Goal: Information Seeking & Learning: Learn about a topic

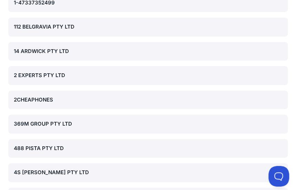
scroll to position [172, 0]
click at [62, 101] on div "2CHEAPHONES" at bounding box center [148, 100] width 268 height 8
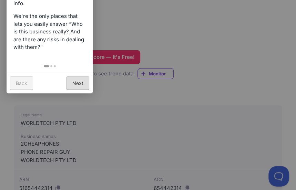
click at [77, 85] on link "Next" at bounding box center [77, 82] width 23 height 13
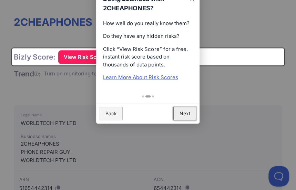
click at [193, 110] on link "Next" at bounding box center [184, 113] width 23 height 13
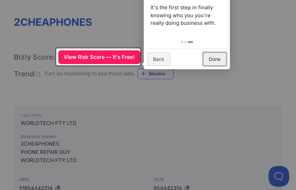
click at [221, 57] on link "Done" at bounding box center [214, 58] width 23 height 13
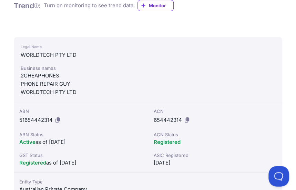
scroll to position [172, 0]
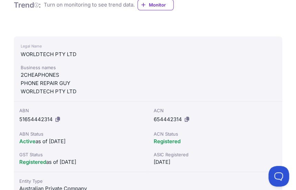
click at [229, 130] on div "ACN 654442314 ACN Status Registered ASIC Registered [DATE]" at bounding box center [215, 137] width 134 height 71
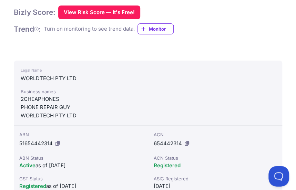
scroll to position [138, 0]
